Goal: Information Seeking & Learning: Understand process/instructions

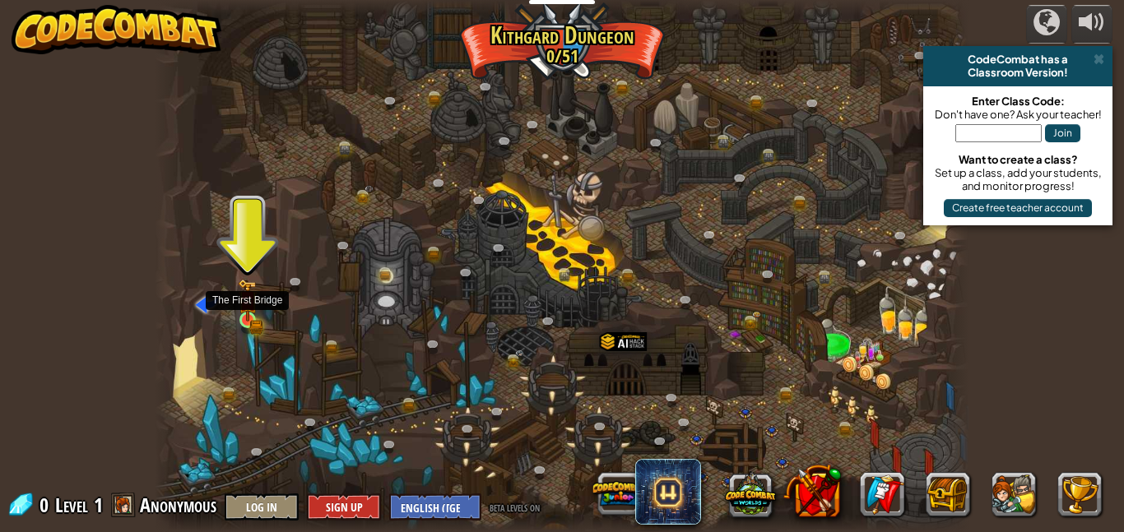
click at [252, 319] on img at bounding box center [247, 300] width 19 height 43
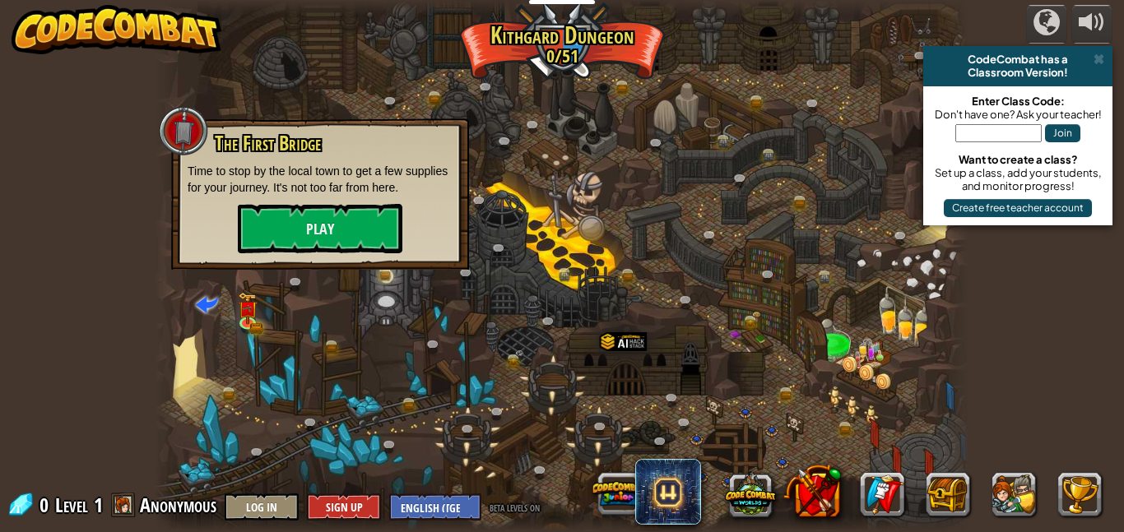
click at [266, 311] on div at bounding box center [562, 266] width 815 height 532
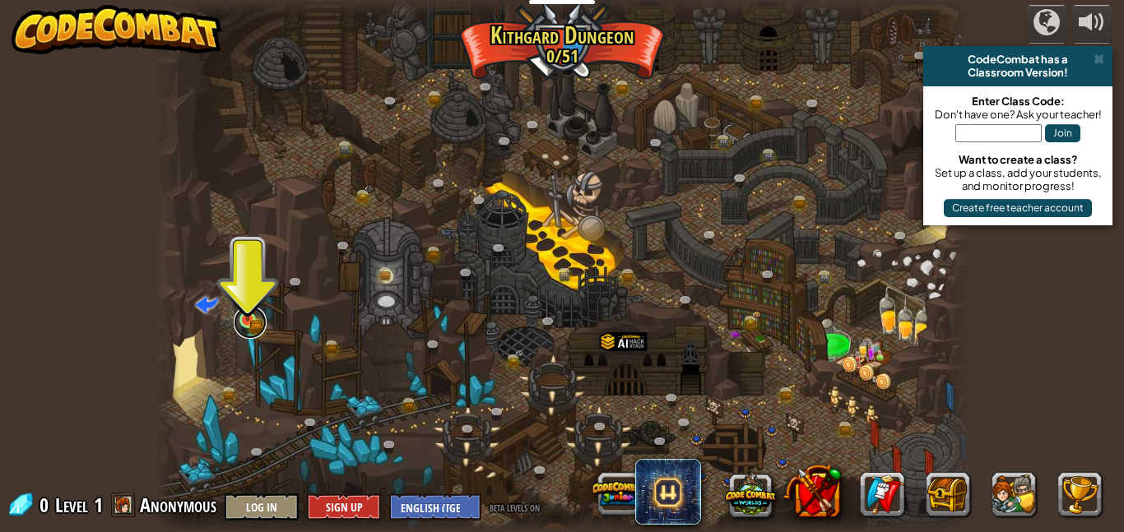
click at [248, 332] on link at bounding box center [250, 322] width 33 height 33
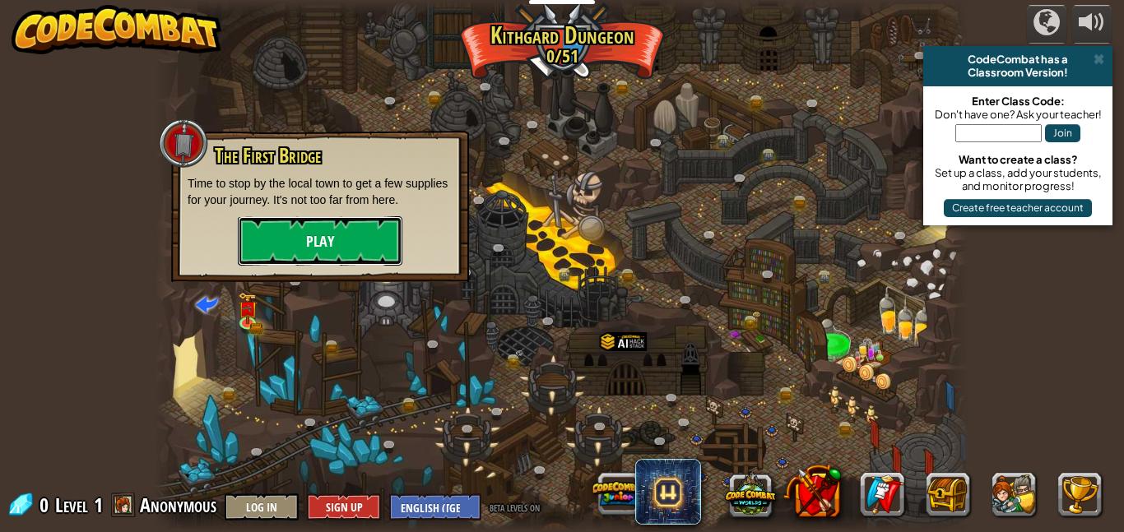
click at [357, 256] on button "Play" at bounding box center [320, 240] width 165 height 49
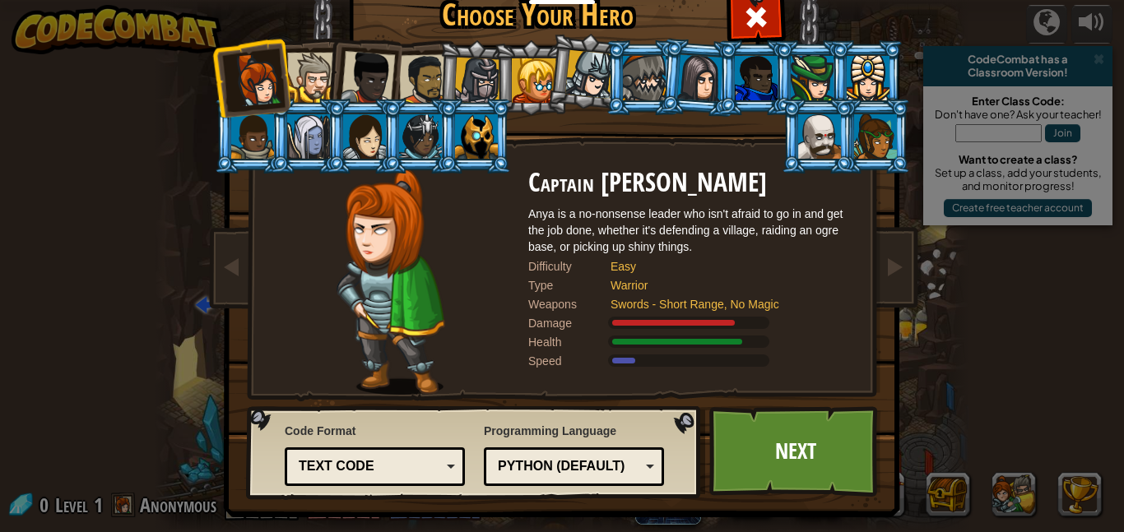
click at [387, 72] on div at bounding box center [368, 78] width 54 height 54
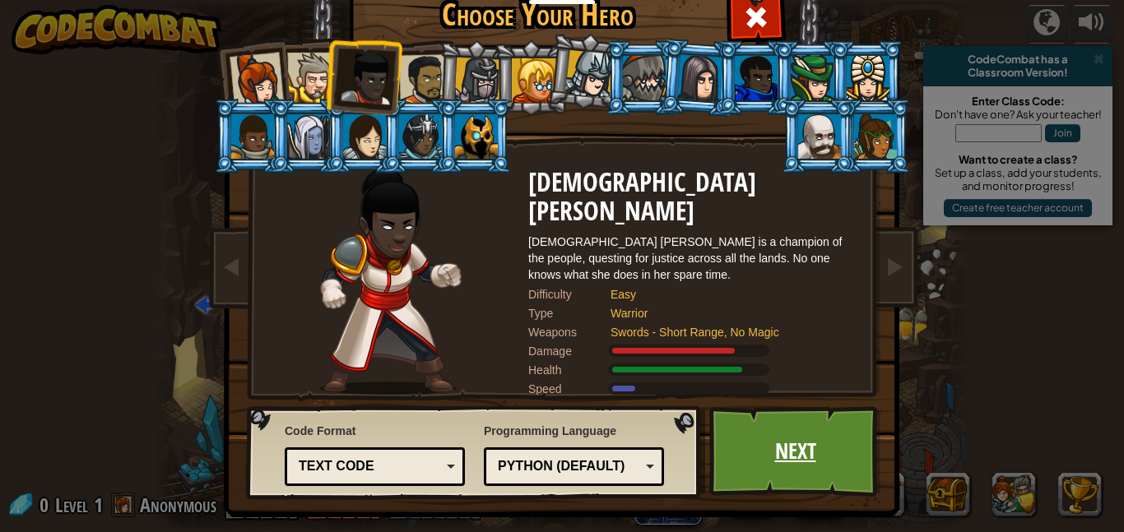
click at [755, 430] on link "Next" at bounding box center [795, 452] width 172 height 91
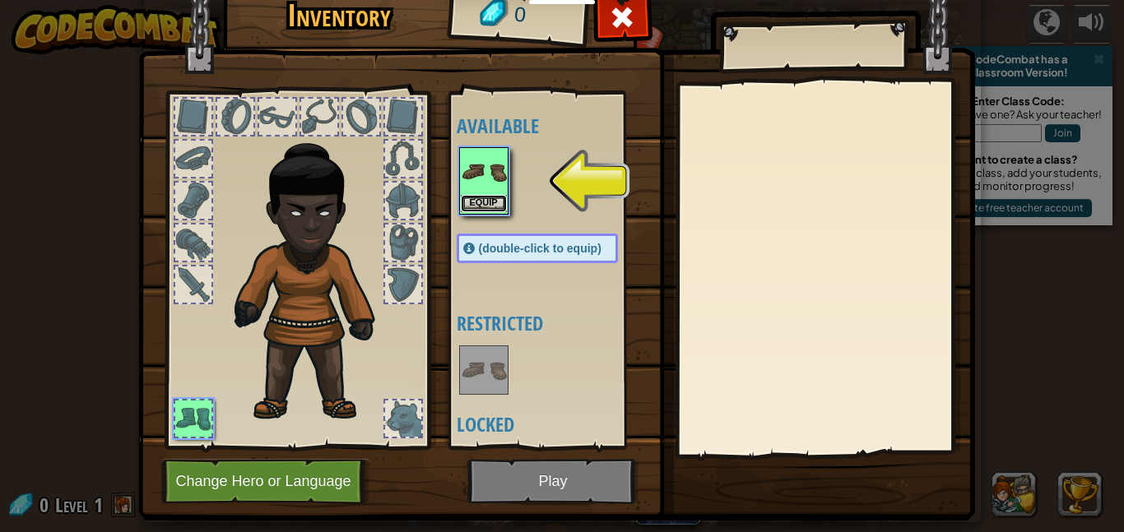
click at [493, 198] on button "Equip" at bounding box center [484, 203] width 46 height 17
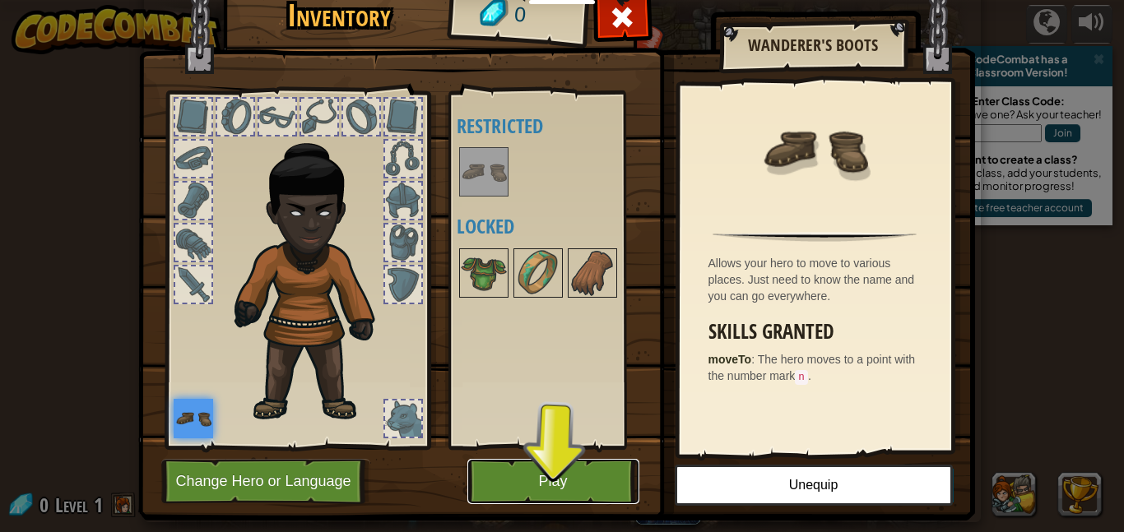
click at [534, 481] on button "Play" at bounding box center [553, 481] width 172 height 45
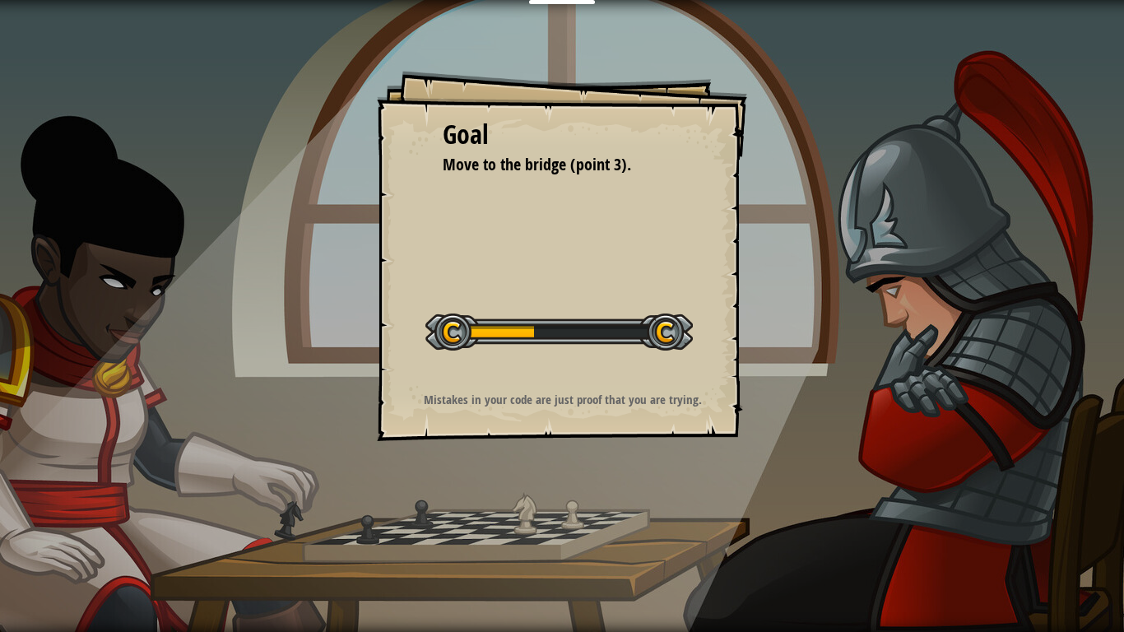
click at [652, 532] on div "Goal Move to the bridge (point 3). Start Level Error loading from server. Try r…" at bounding box center [562, 316] width 1124 height 632
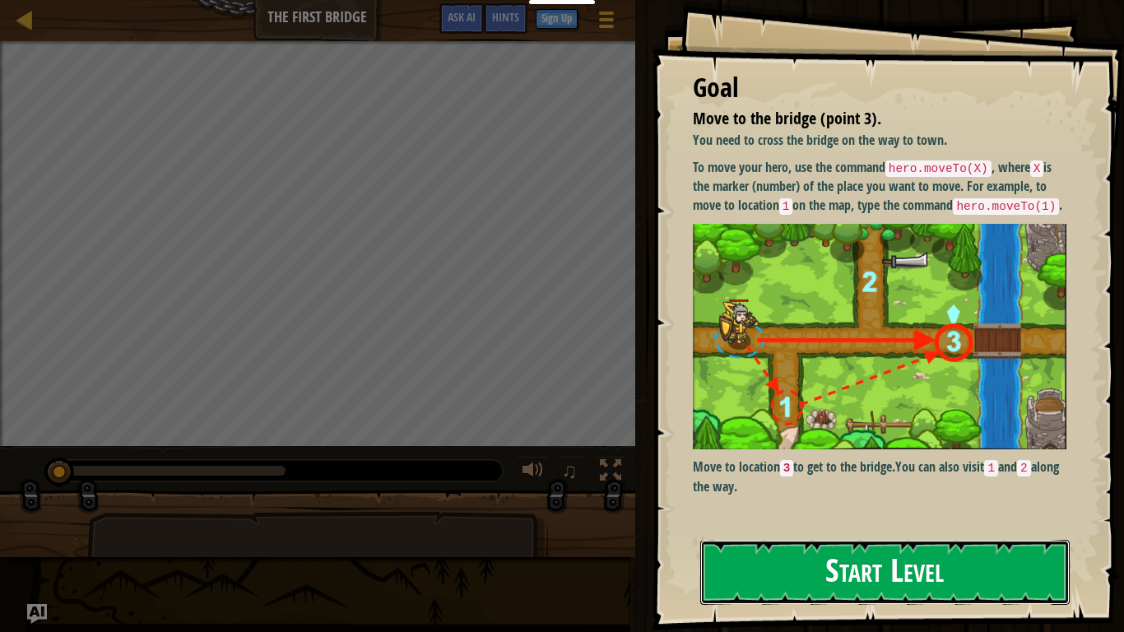
click at [825, 532] on button "Start Level" at bounding box center [885, 572] width 370 height 65
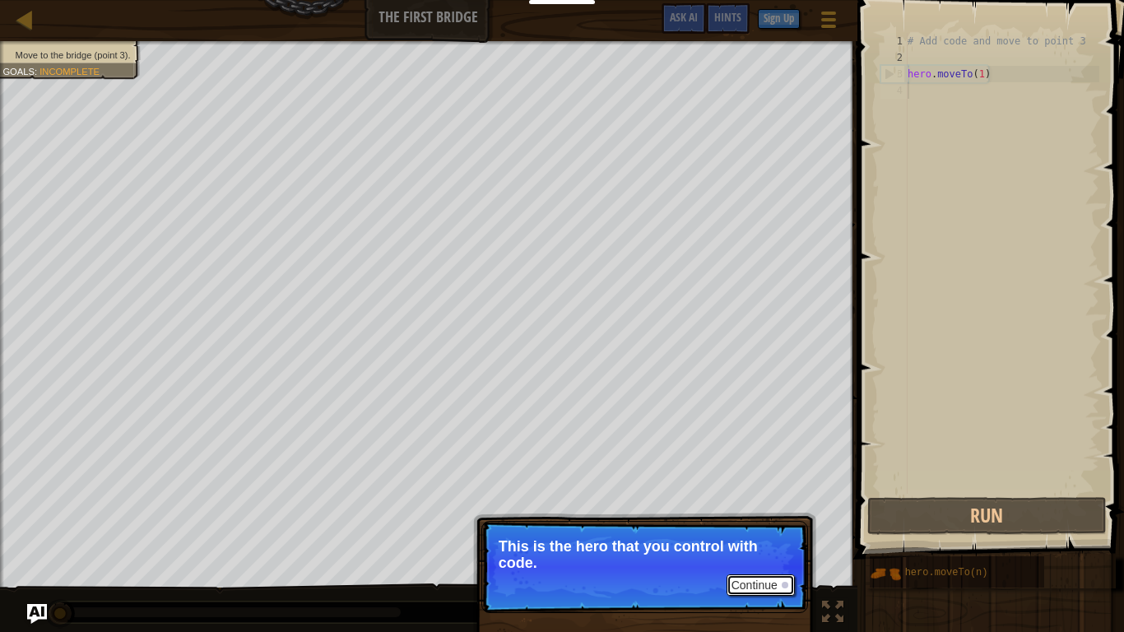
click at [767, 532] on button "Continue" at bounding box center [761, 584] width 68 height 21
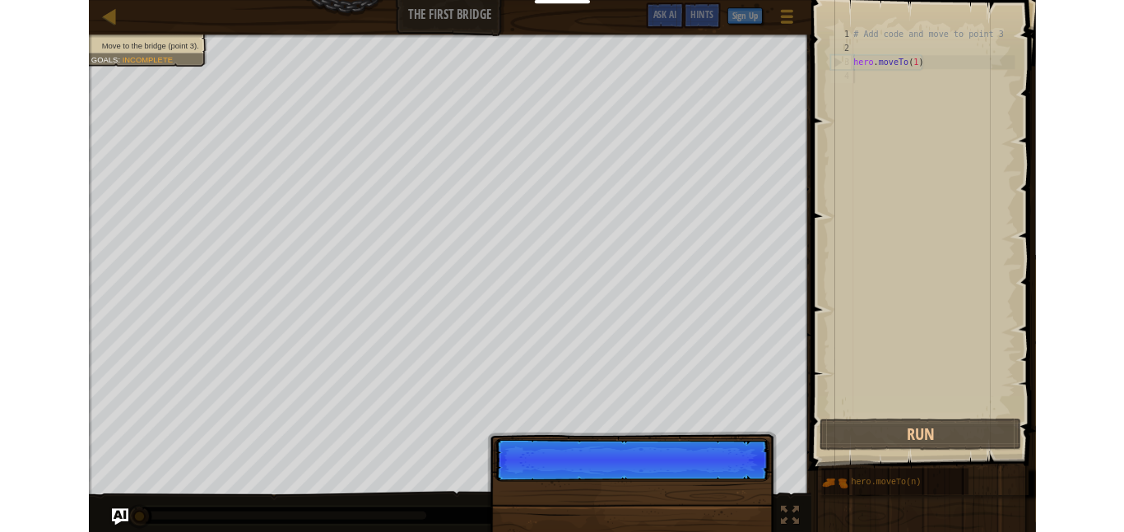
scroll to position [7, 0]
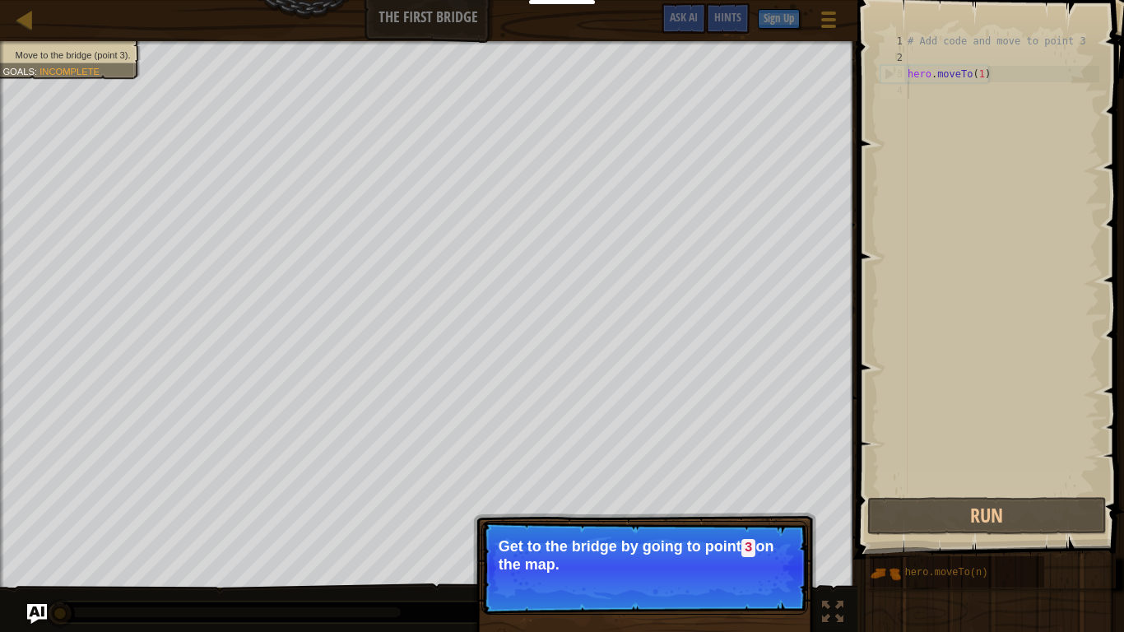
click at [774, 532] on button "Continue" at bounding box center [761, 586] width 68 height 21
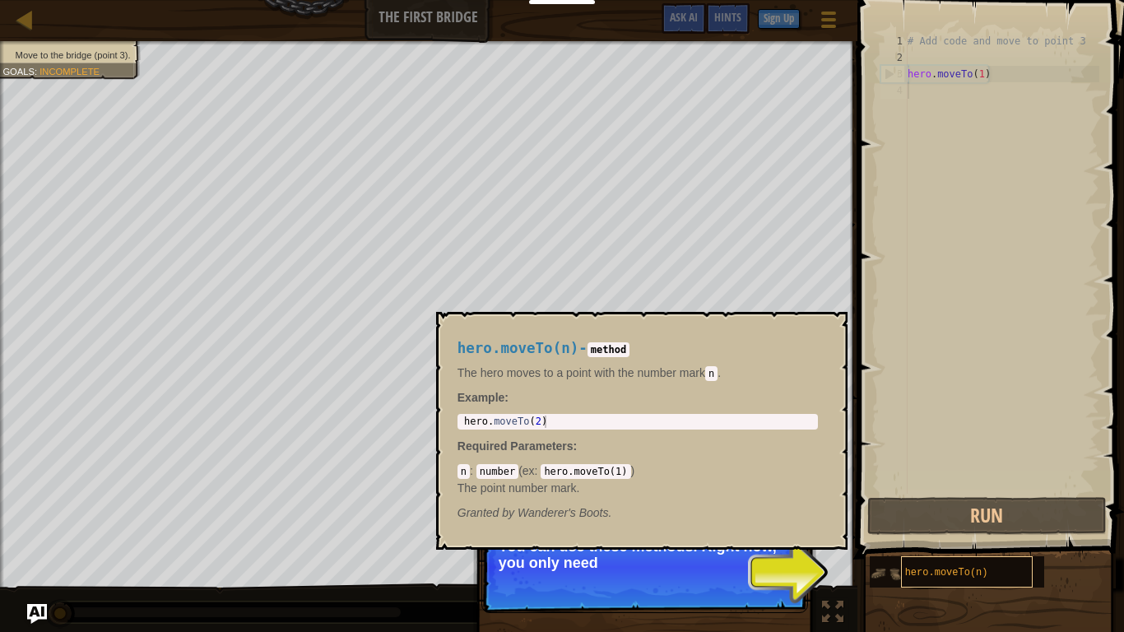
click at [976, 532] on div "hero.moveTo(n)" at bounding box center [967, 571] width 132 height 31
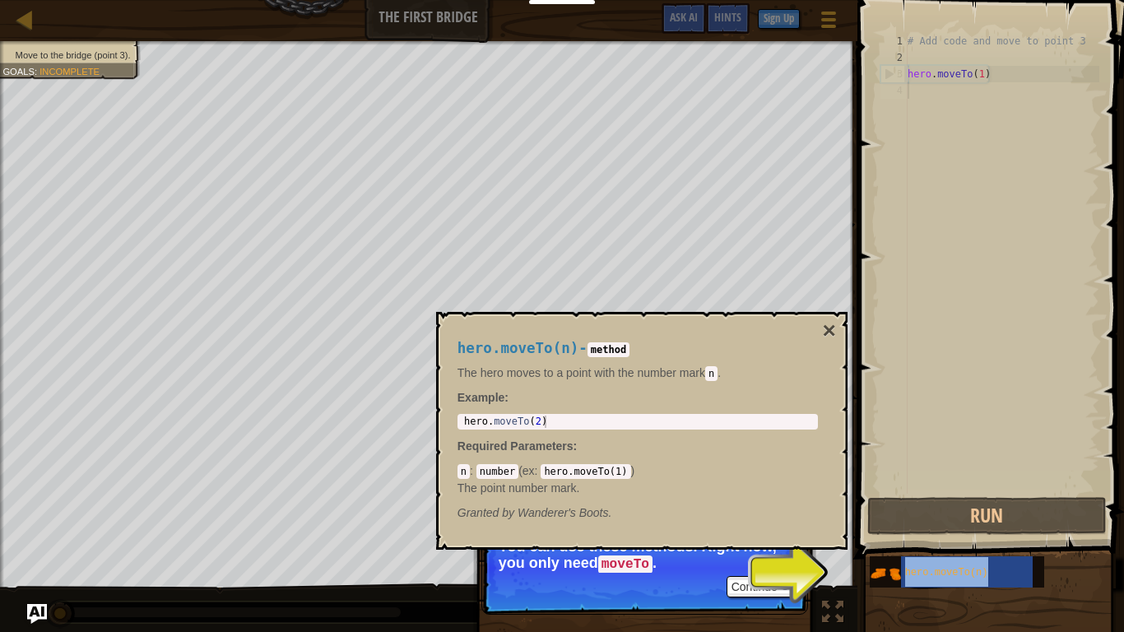
click at [587, 422] on div "hero . moveTo ( 2 )" at bounding box center [638, 434] width 354 height 37
type textarea "hero.moveTo(2)"
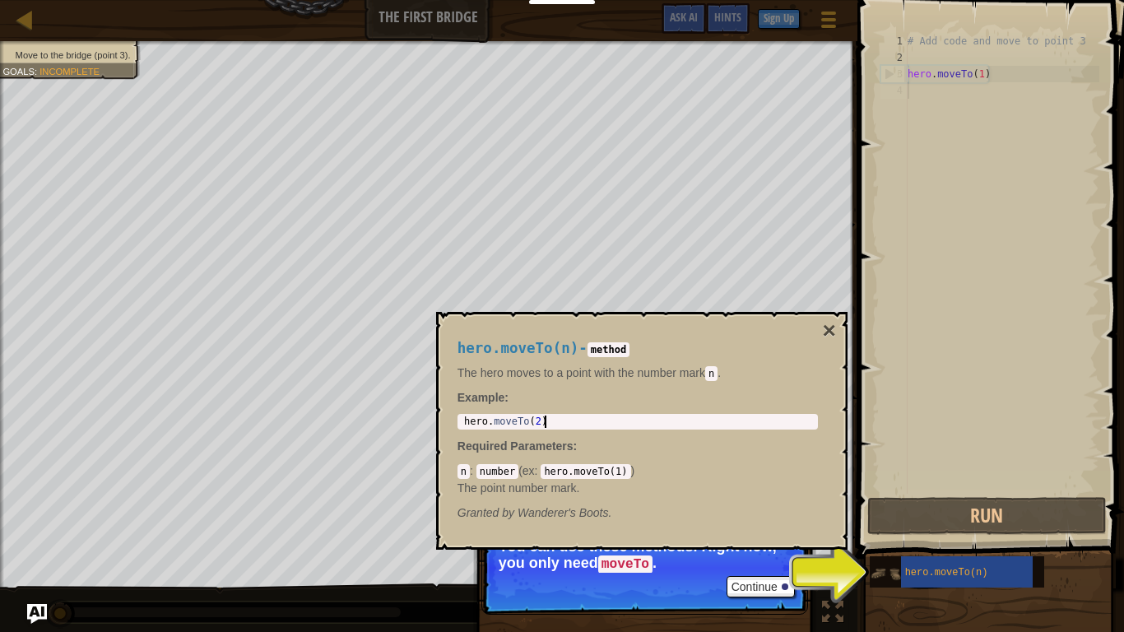
click at [887, 532] on img at bounding box center [885, 573] width 31 height 31
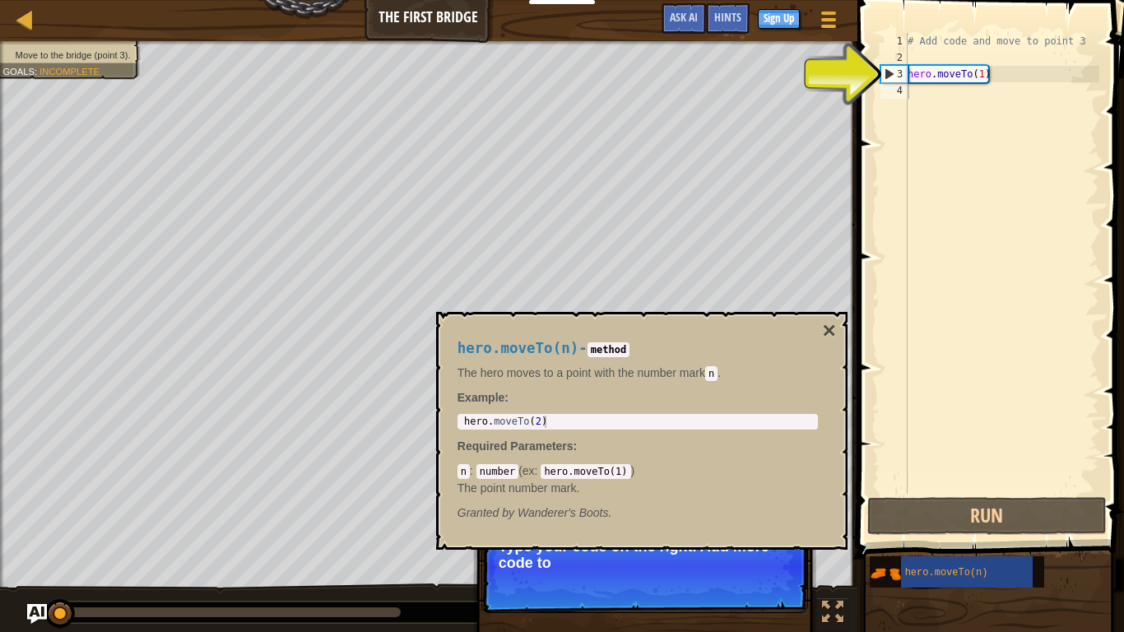
click at [467, 473] on code "n" at bounding box center [464, 471] width 12 height 15
click at [466, 472] on code "n" at bounding box center [464, 471] width 12 height 15
click at [754, 532] on button "Continue" at bounding box center [761, 584] width 68 height 21
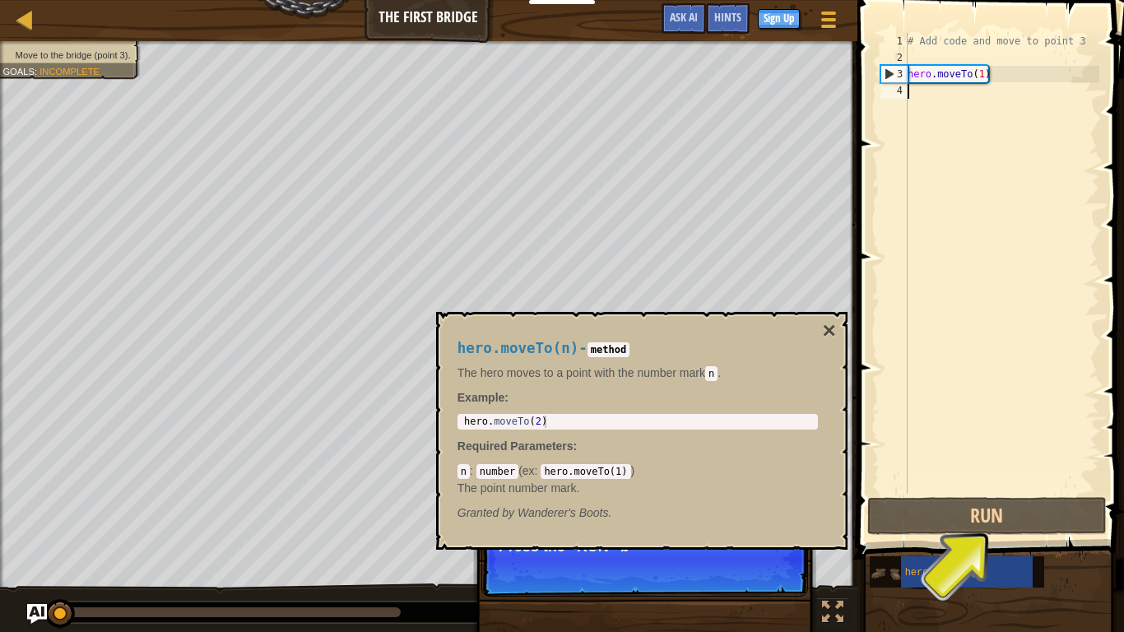
click at [880, 532] on div "hero.moveTo(n)" at bounding box center [957, 571] width 174 height 31
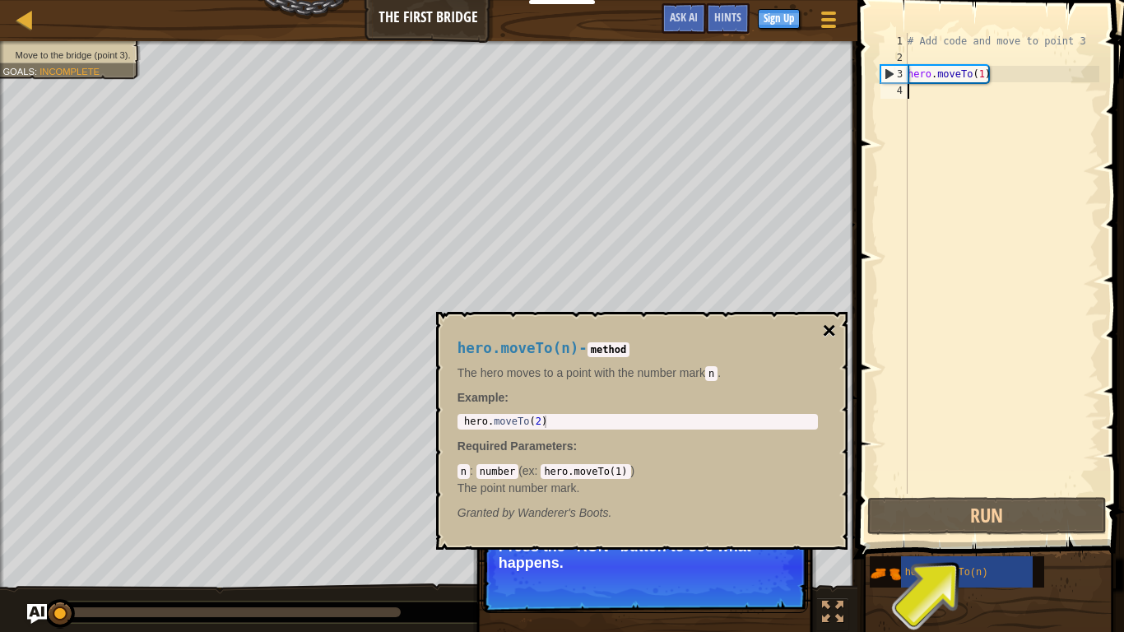
click at [829, 331] on button "×" at bounding box center [828, 330] width 13 height 23
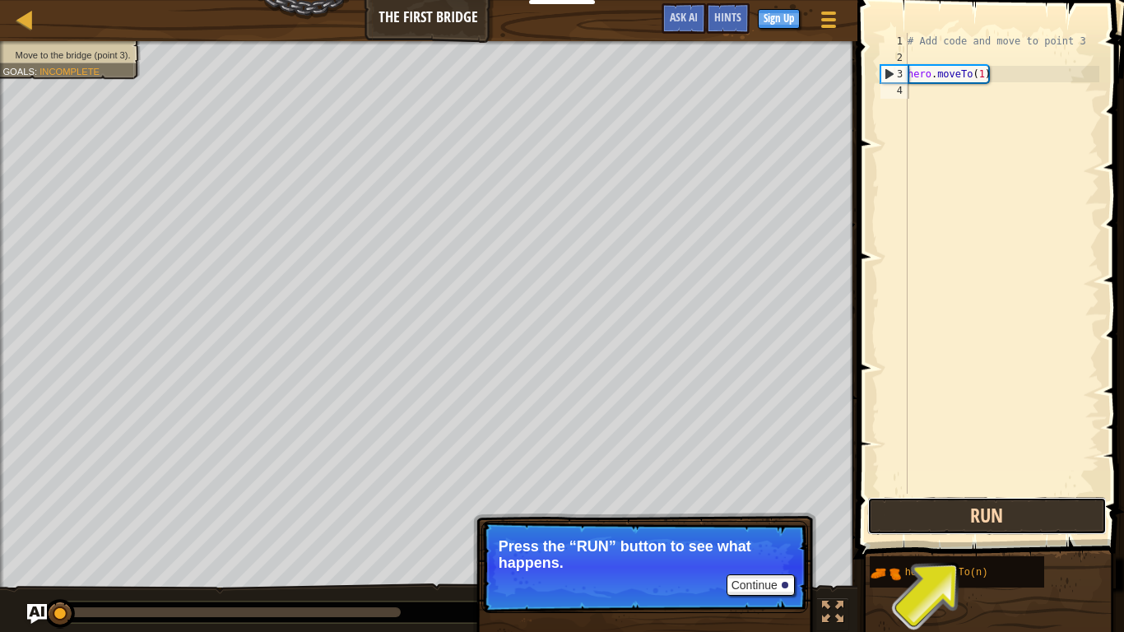
click at [1007, 518] on button "Run" at bounding box center [986, 516] width 239 height 38
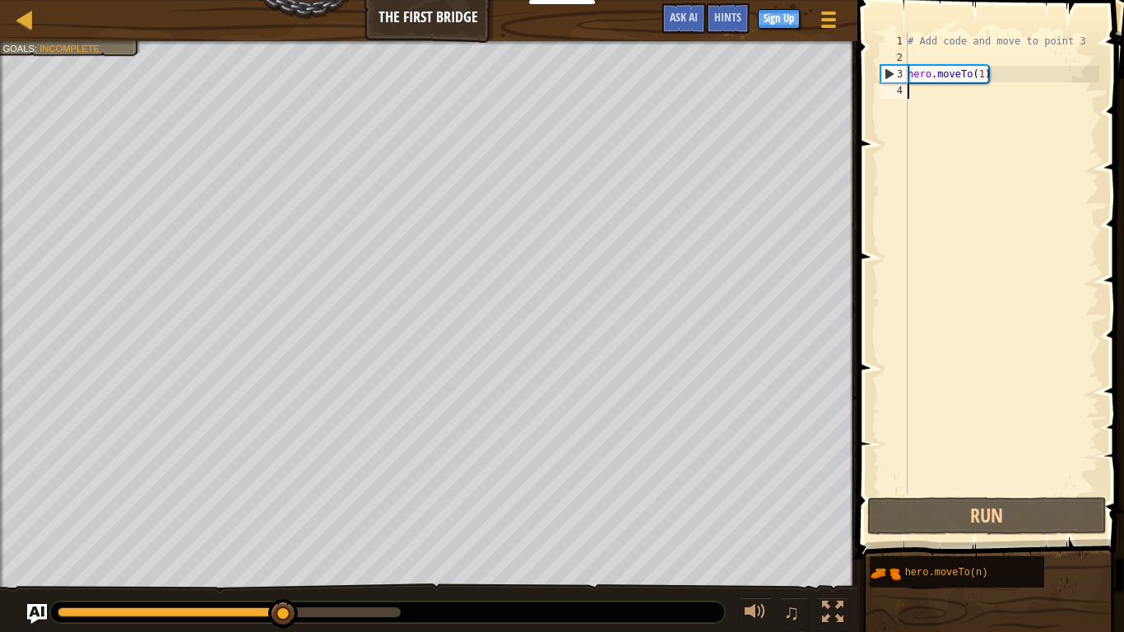
type textarea "y"
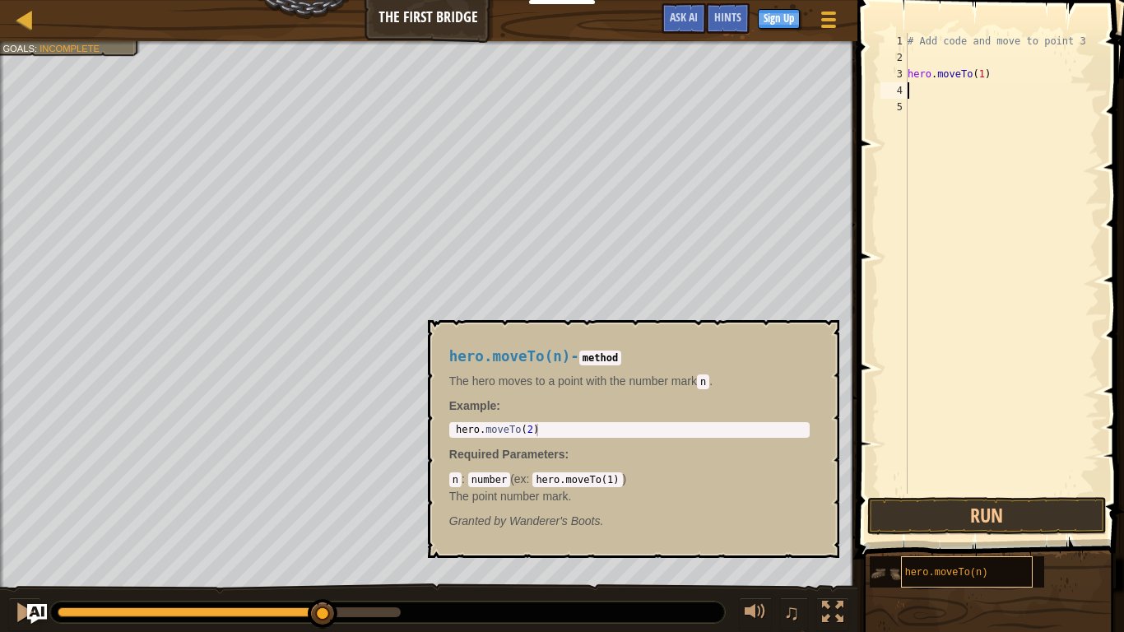
click at [970, 532] on span "hero.moveTo(n)" at bounding box center [946, 573] width 83 height 12
type textarea "hero.moveTo(2)"
click at [549, 434] on div "hero . moveTo ( 2 )" at bounding box center [630, 442] width 354 height 37
click at [593, 479] on code "hero.moveTo(1)" at bounding box center [577, 479] width 90 height 15
click at [917, 91] on div "# Add code and move to point 3 hero . moveTo ( 1 )" at bounding box center [1001, 280] width 195 height 494
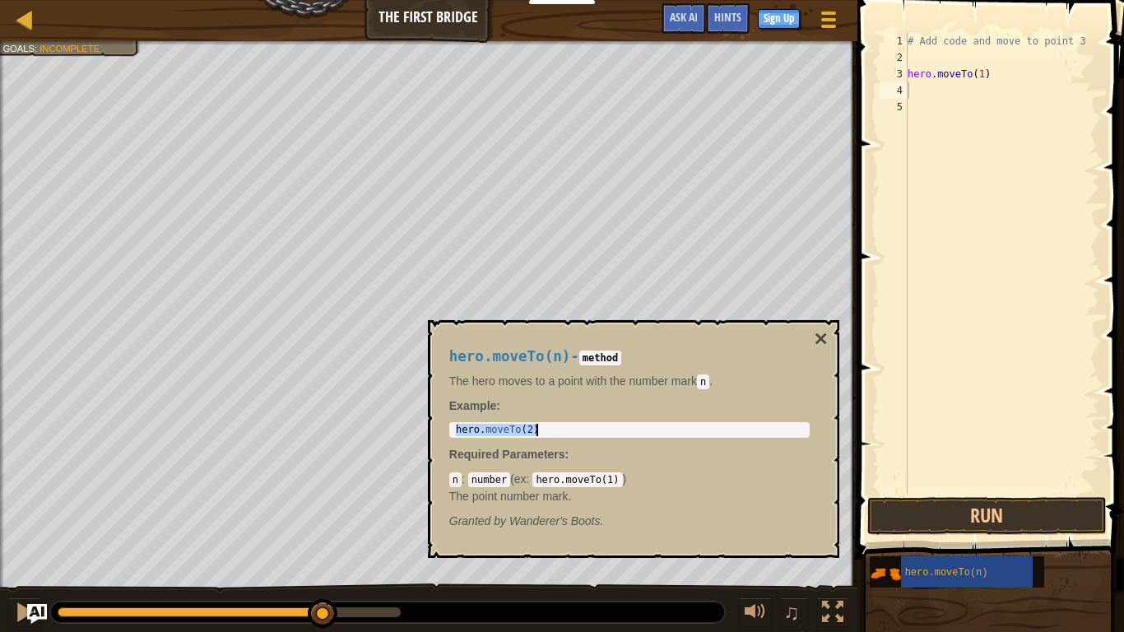
drag, startPoint x: 455, startPoint y: 431, endPoint x: 522, endPoint y: 421, distance: 67.5
click at [522, 421] on div "hero.moveTo(n) - method The hero moves to a point with the number [PERSON_NAME]…" at bounding box center [630, 439] width 384 height 212
click at [456, 483] on code "n" at bounding box center [455, 479] width 12 height 15
click at [459, 476] on code "n" at bounding box center [455, 479] width 12 height 15
click at [486, 477] on code "number" at bounding box center [489, 479] width 42 height 15
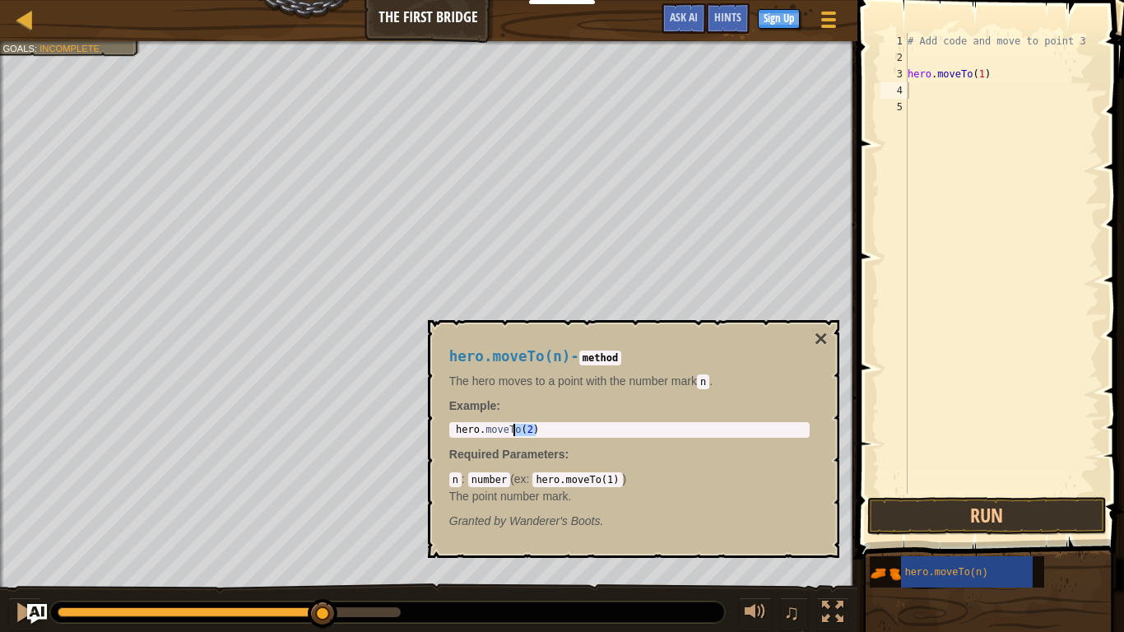
drag, startPoint x: 556, startPoint y: 425, endPoint x: 510, endPoint y: 425, distance: 46.1
click at [510, 425] on div "hero . moveTo ( 2 )" at bounding box center [630, 442] width 354 height 37
click at [539, 430] on div "hero . moveTo ( 2 )" at bounding box center [630, 430] width 354 height 12
drag, startPoint x: 539, startPoint y: 430, endPoint x: 444, endPoint y: 432, distance: 94.7
click at [444, 432] on div "hero.moveTo(n) - method The hero moves to a point with the number [PERSON_NAME]…" at bounding box center [630, 439] width 384 height 212
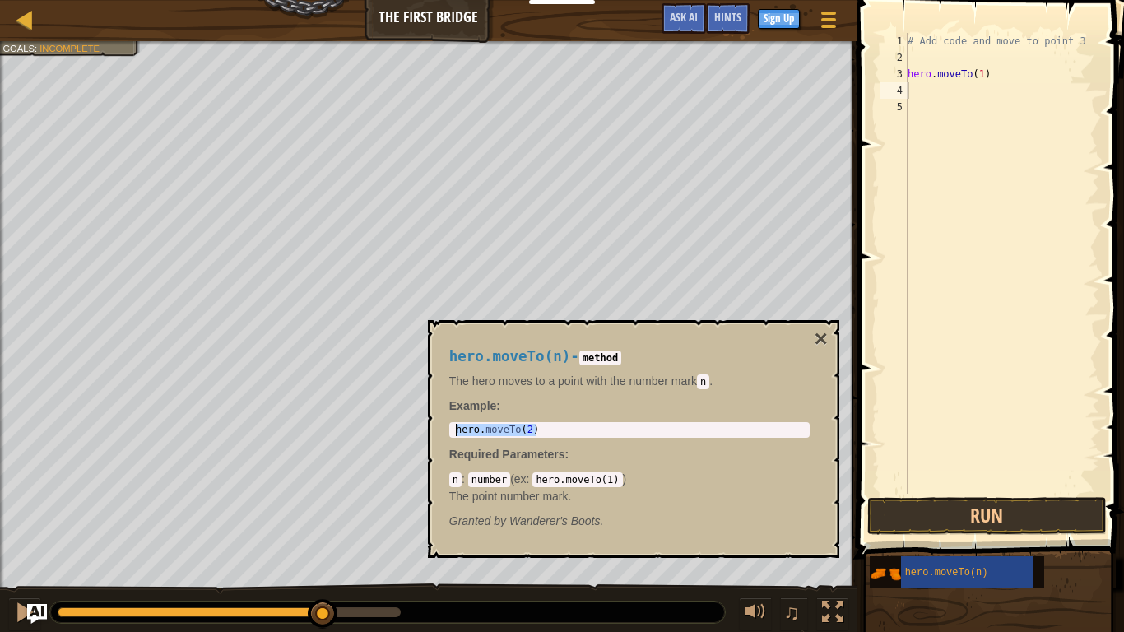
click at [920, 93] on div "# Add code and move to point 3 hero . moveTo ( 1 )" at bounding box center [1001, 280] width 195 height 494
paste textarea "hero.moveTo(2)"
type textarea "hero.moveTo(2)"
click at [972, 513] on button "Run" at bounding box center [986, 516] width 239 height 38
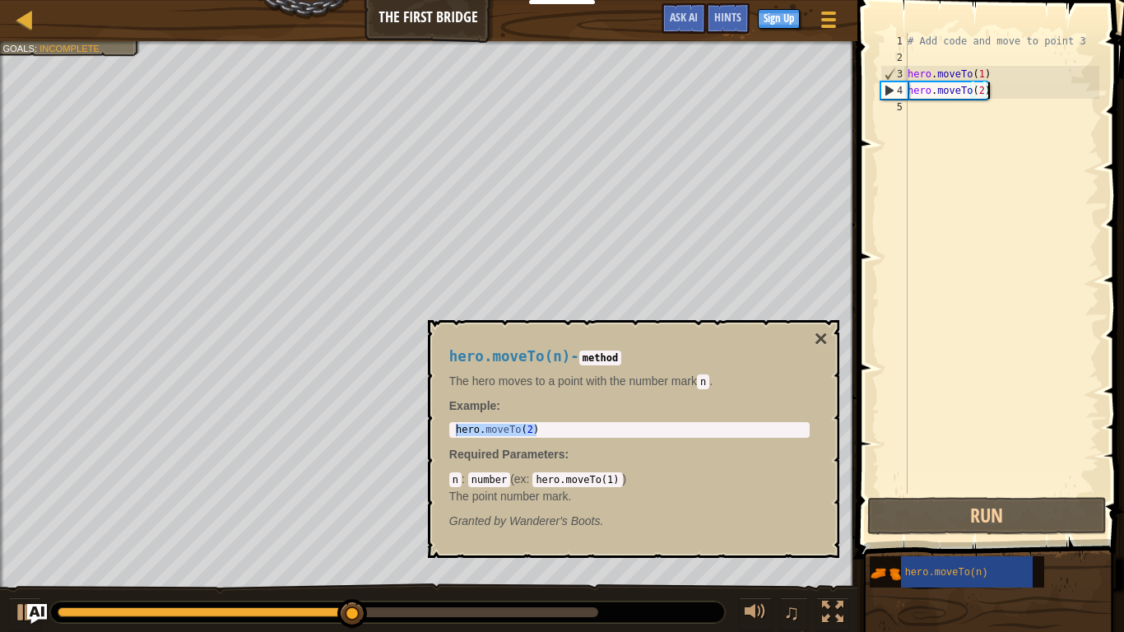
click at [616, 481] on code "hero.moveTo(1)" at bounding box center [577, 479] width 90 height 15
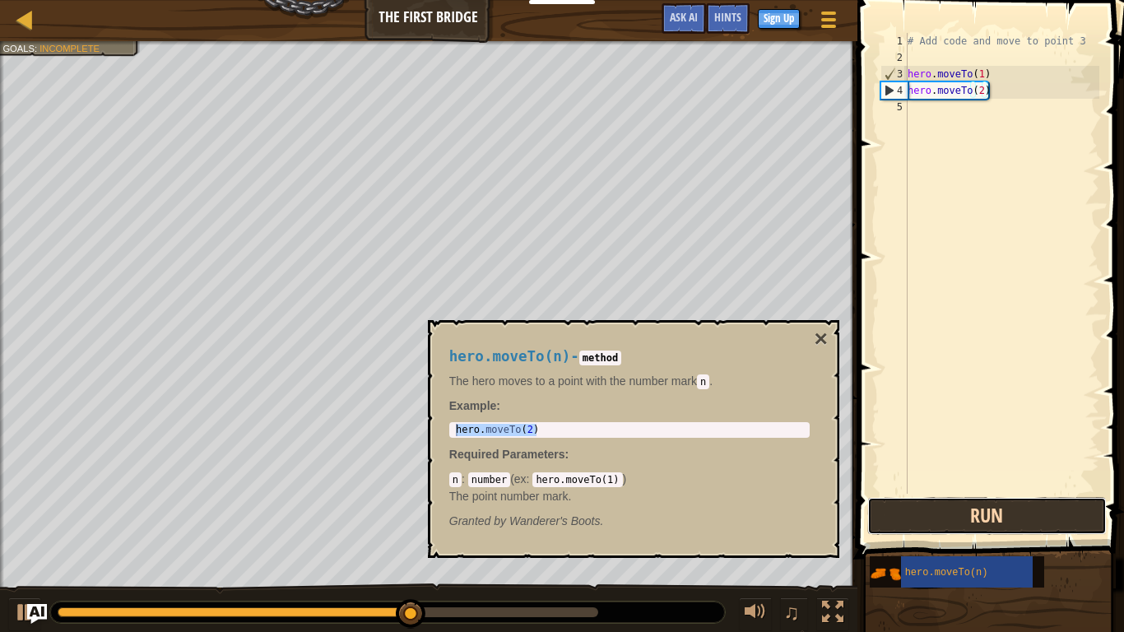
click at [895, 514] on button "Run" at bounding box center [986, 516] width 239 height 38
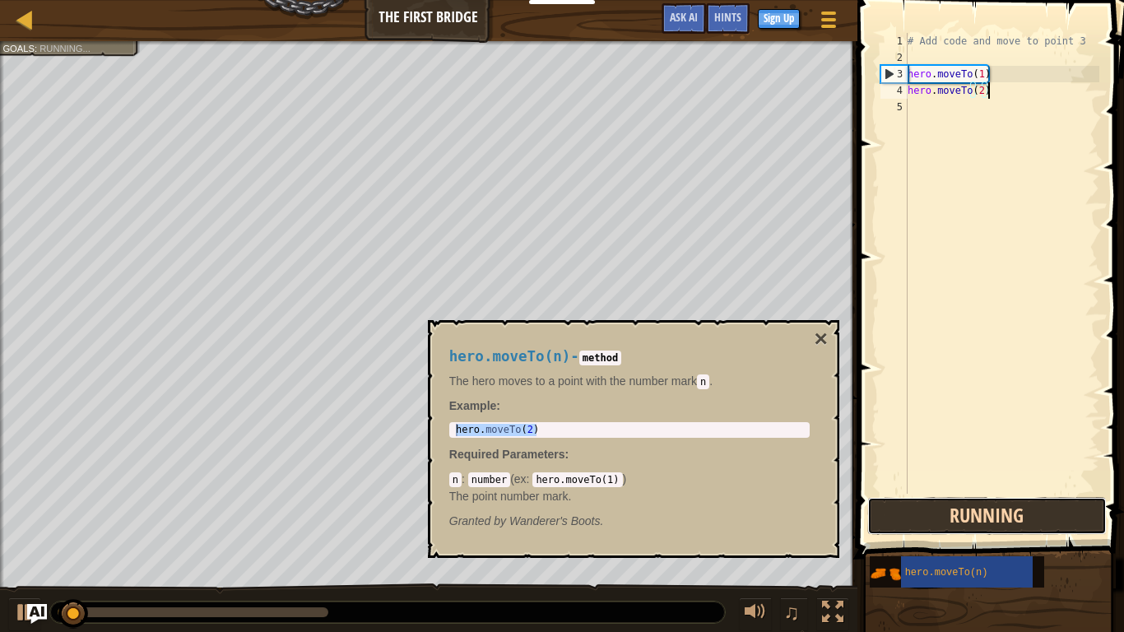
click at [895, 518] on button "Running" at bounding box center [986, 516] width 239 height 38
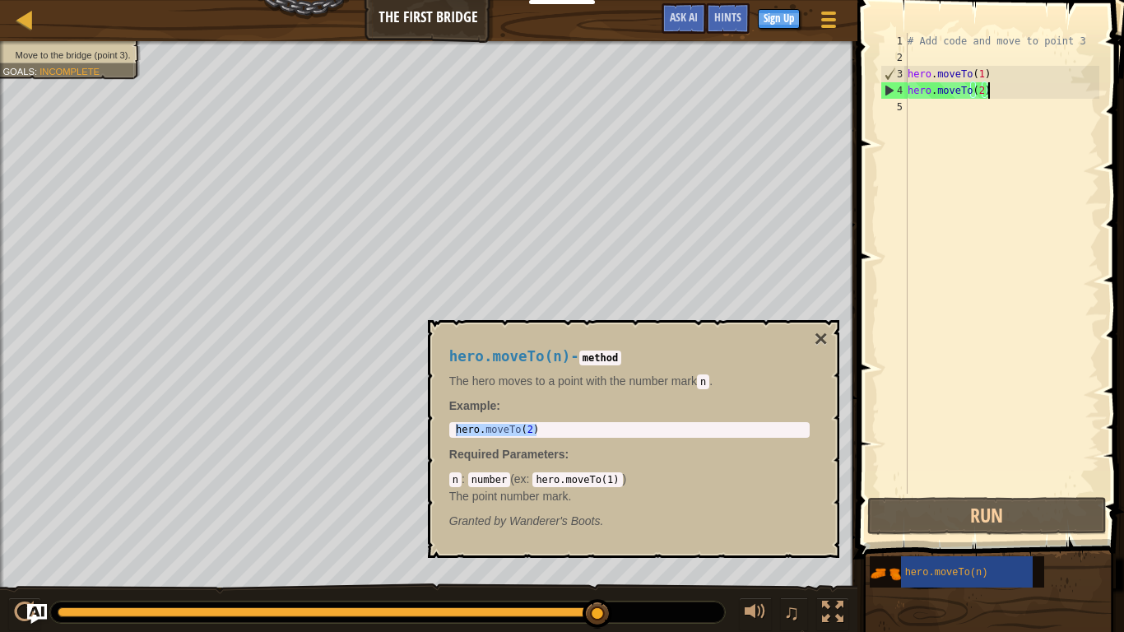
click at [623, 532] on div "Move to the bridge (point 3). Goals : Incomplete ♫ [PERSON_NAME] 11 x: 19 y: 24…" at bounding box center [562, 337] width 1124 height 592
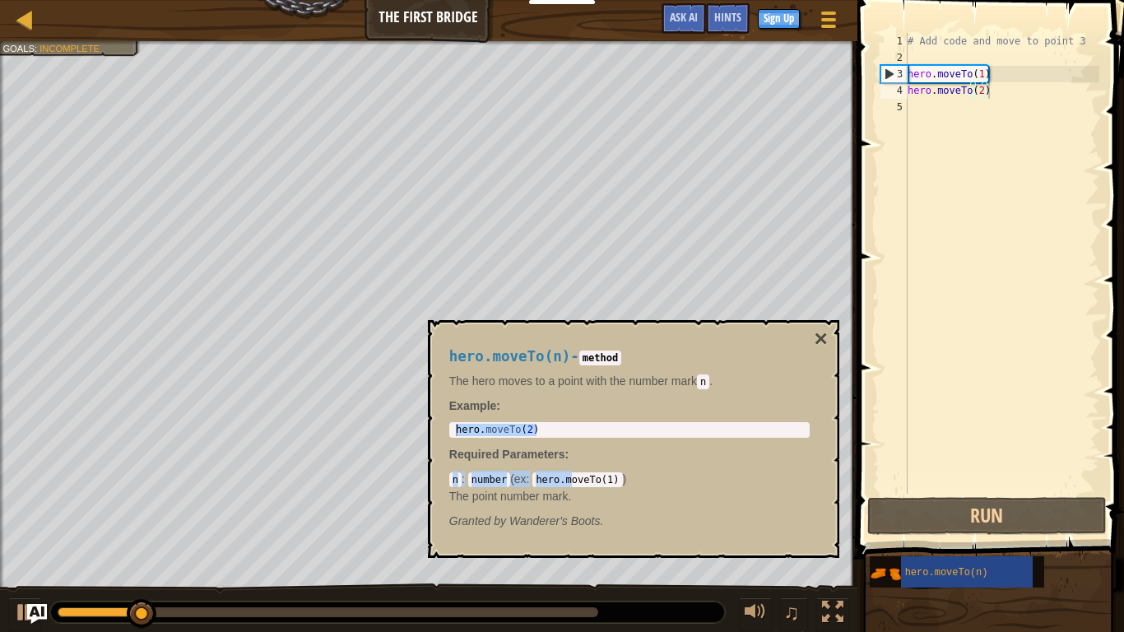
drag, startPoint x: 571, startPoint y: 477, endPoint x: 611, endPoint y: 453, distance: 46.6
click at [611, 453] on div "hero.moveTo(n) - method The hero moves to a point with the number [PERSON_NAME]…" at bounding box center [630, 439] width 384 height 212
click at [612, 456] on p "Required Parameters :" at bounding box center [629, 454] width 360 height 16
click at [616, 480] on code "hero.moveTo(1)" at bounding box center [577, 479] width 90 height 15
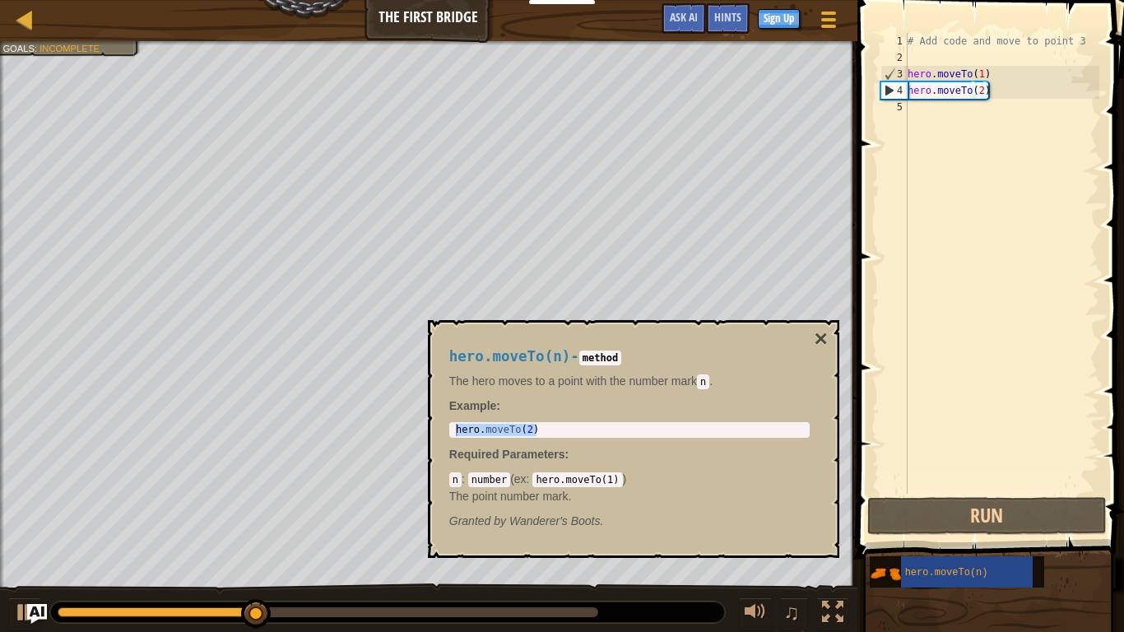
click at [530, 430] on div "hero . moveTo ( 2 )" at bounding box center [630, 430] width 354 height 12
click at [617, 356] on code "method" at bounding box center [600, 358] width 42 height 15
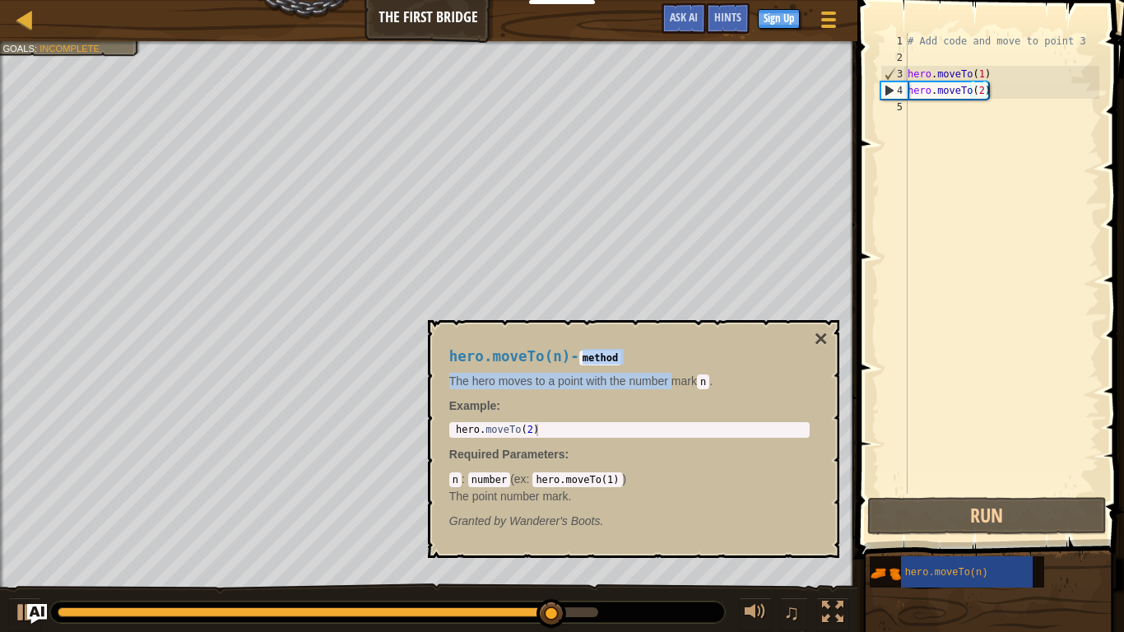
drag, startPoint x: 609, startPoint y: 358, endPoint x: 679, endPoint y: 379, distance: 72.9
click at [679, 379] on div "hero.moveTo(n) - method The hero moves to a point with the number [PERSON_NAME]…" at bounding box center [630, 439] width 384 height 212
click at [709, 412] on p "Example :" at bounding box center [629, 406] width 360 height 16
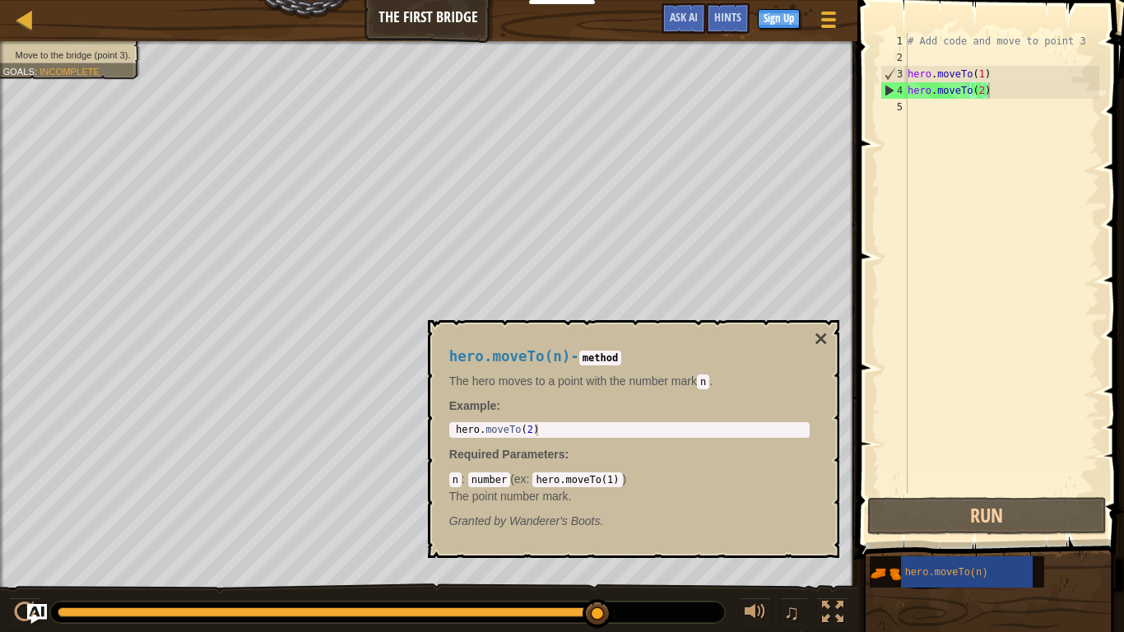
click at [709, 383] on code "n" at bounding box center [703, 381] width 12 height 15
click at [532, 428] on div "hero . moveTo ( 2 )" at bounding box center [630, 442] width 354 height 37
click at [816, 532] on button at bounding box center [832, 614] width 33 height 34
